Goal: Task Accomplishment & Management: Complete application form

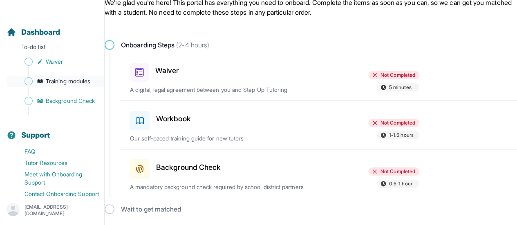
scroll to position [62, 0]
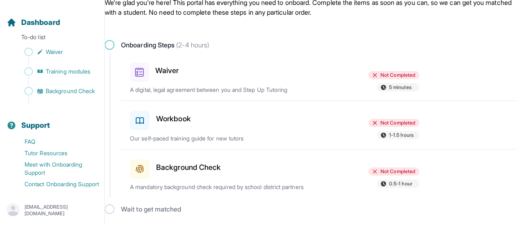
click at [149, 62] on div "Waiver" at bounding box center [177, 71] width 94 height 22
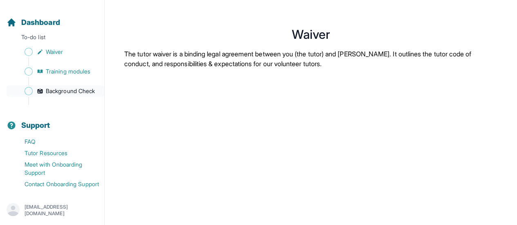
click at [75, 87] on span "Background Check" at bounding box center [70, 91] width 49 height 8
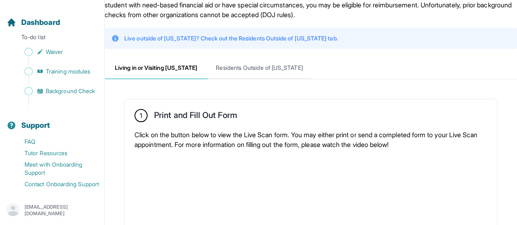
scroll to position [51, 0]
